Goal: Information Seeking & Learning: Learn about a topic

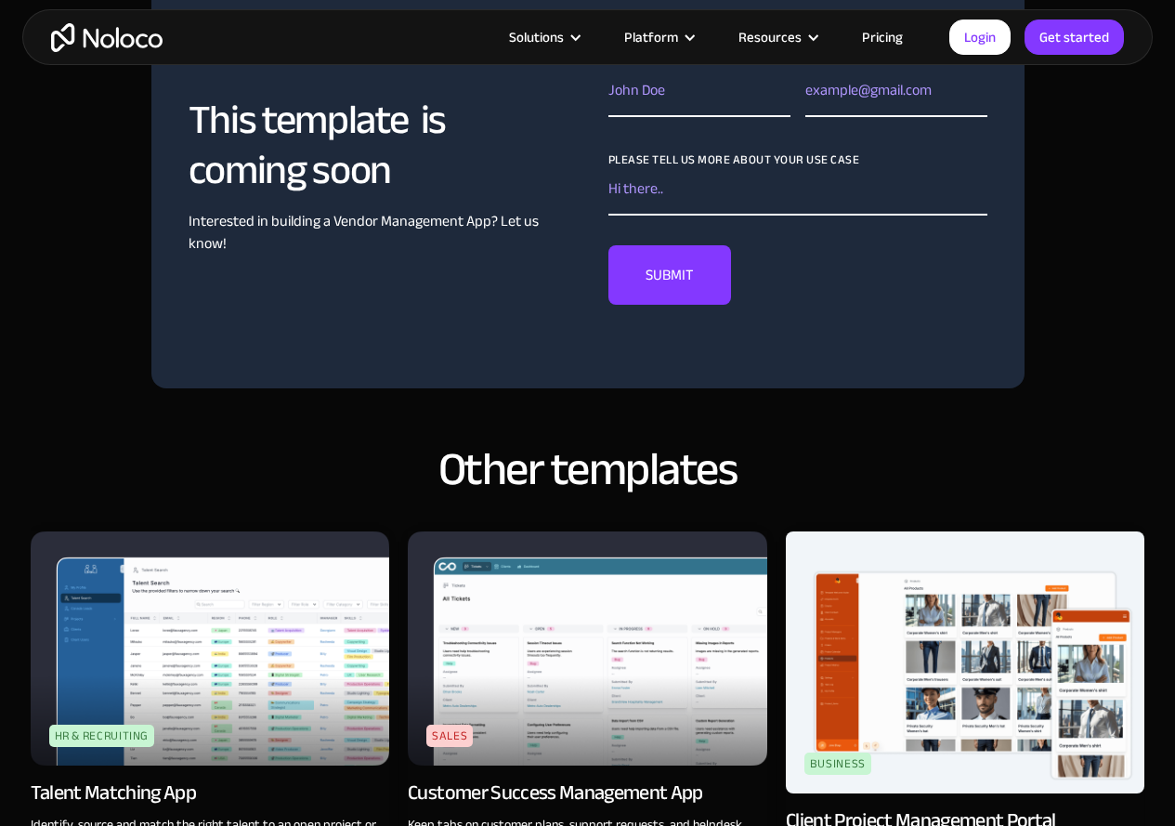
scroll to position [1486, 0]
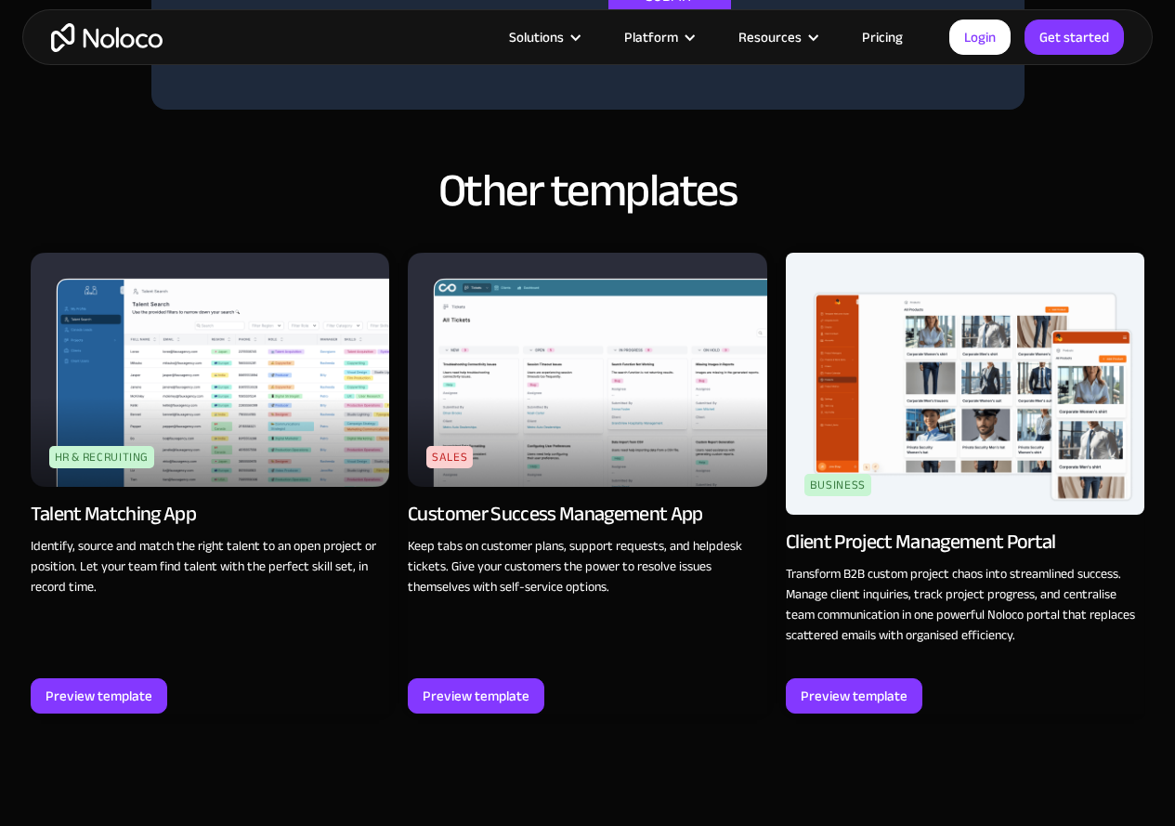
click at [243, 355] on img at bounding box center [210, 369] width 359 height 233
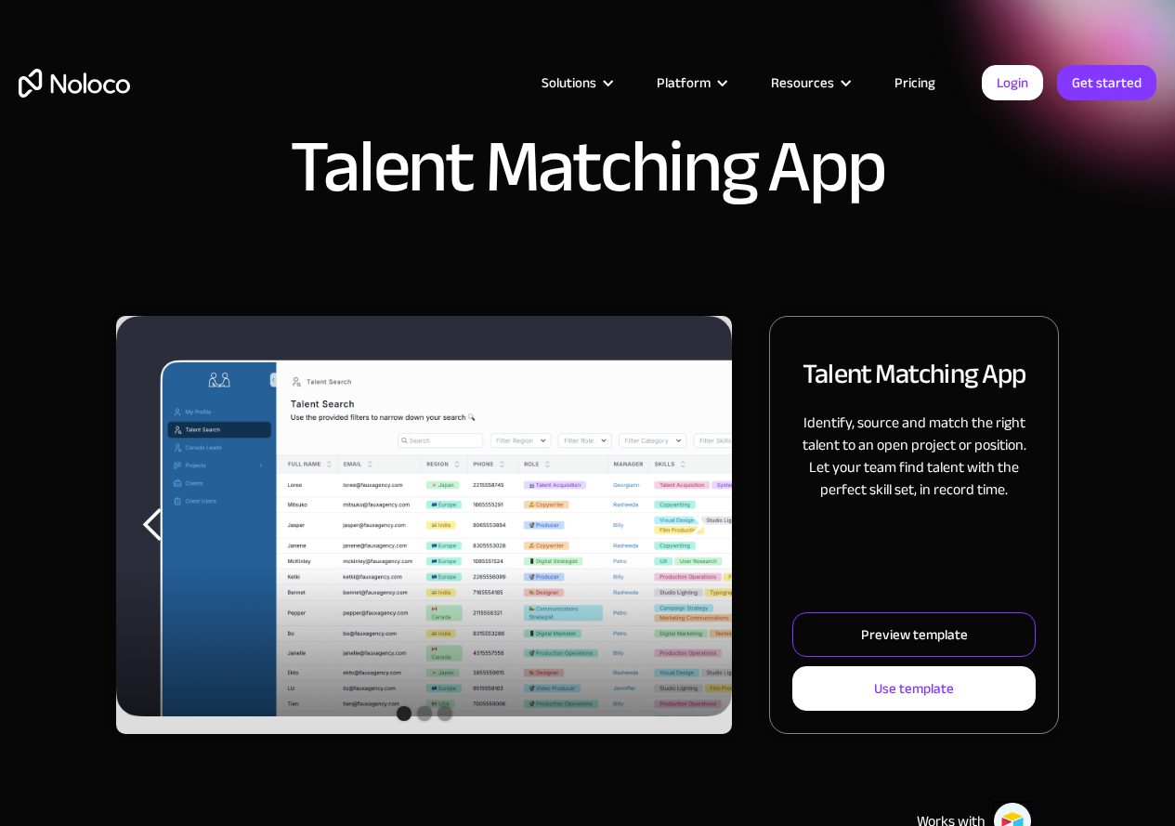
click at [934, 632] on div "Preview template" at bounding box center [914, 634] width 107 height 24
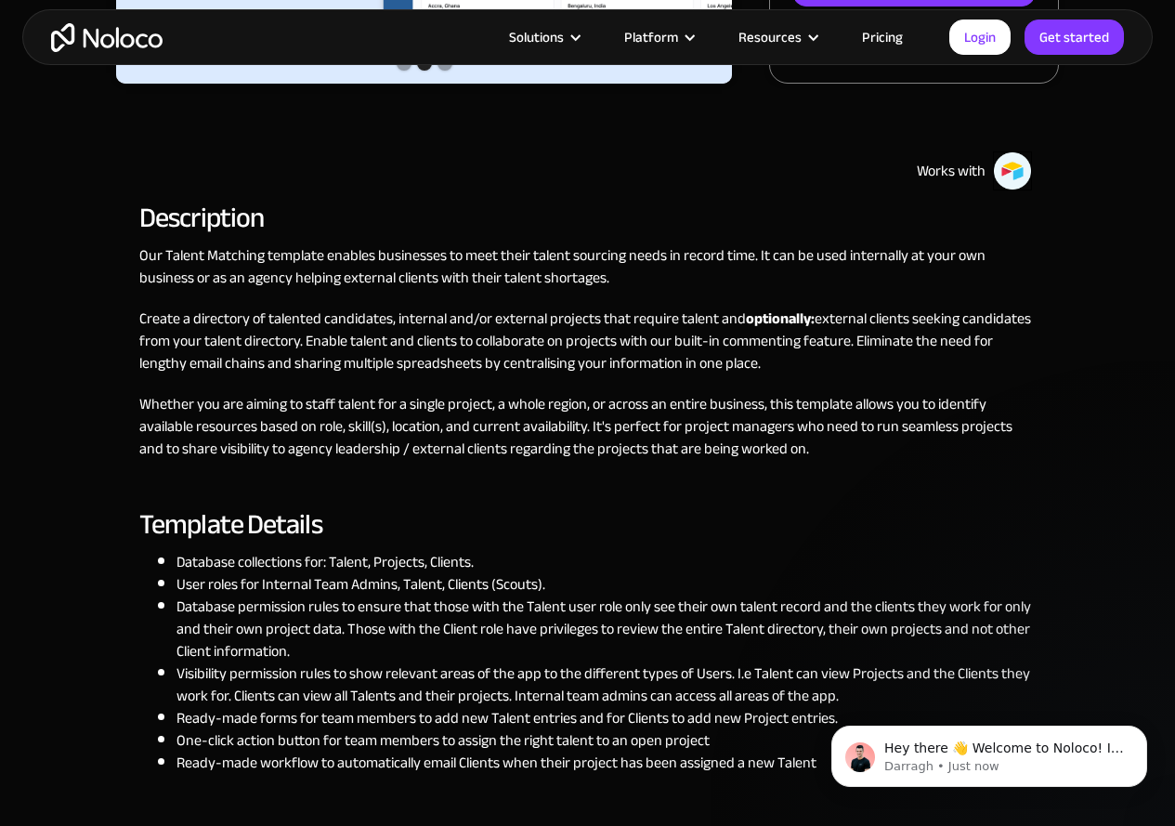
scroll to position [1022, 0]
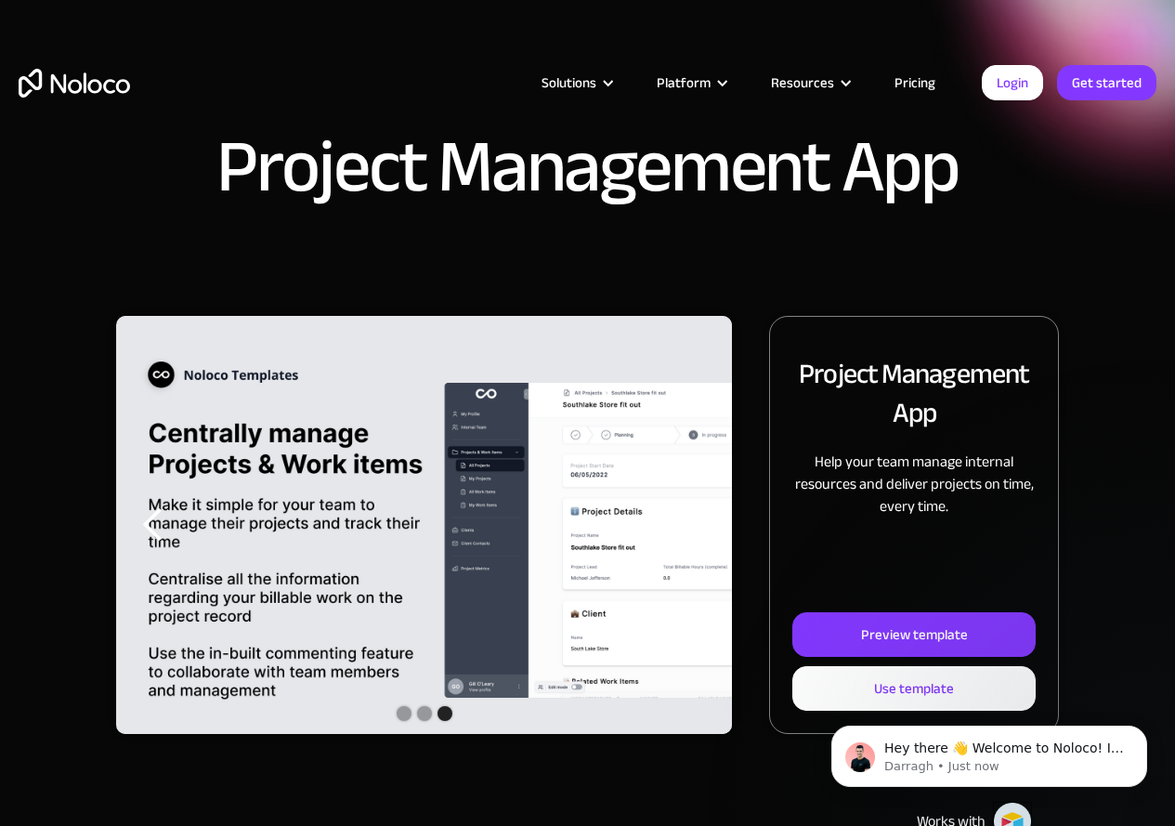
click at [149, 524] on div "previous slide" at bounding box center [153, 524] width 37 height 37
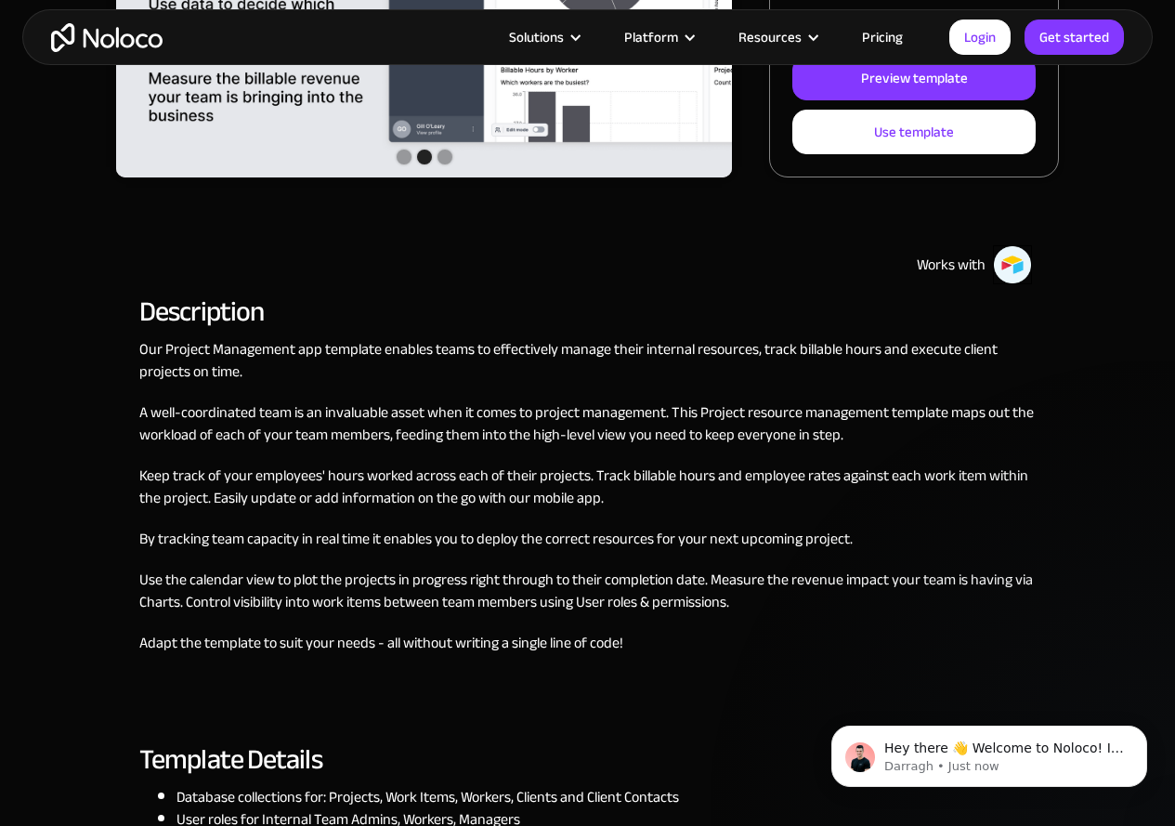
scroll to position [557, 0]
